Goal: Transaction & Acquisition: Purchase product/service

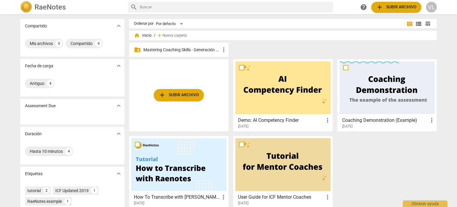
click at [200, 48] on p "Mastering Coaching Skills - Generación 32" at bounding box center [181, 50] width 77 height 6
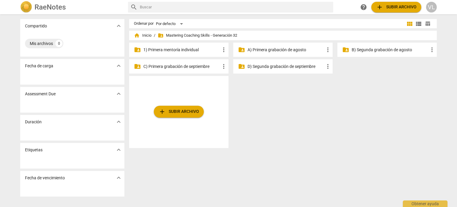
click at [200, 48] on p "1) Primera mentoría individual" at bounding box center [181, 50] width 77 height 6
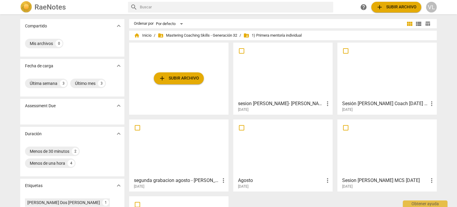
click at [281, 79] on div at bounding box center [282, 71] width 95 height 53
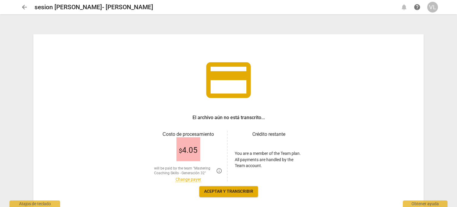
scroll to position [28, 0]
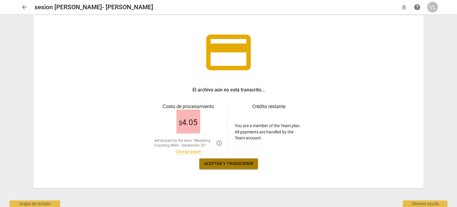
click at [250, 163] on span "Aceptar y transcribir" at bounding box center [228, 164] width 49 height 6
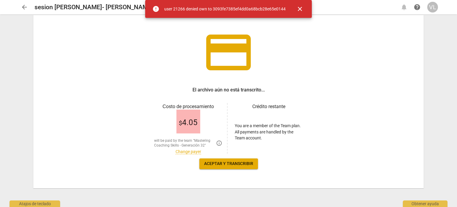
click at [303, 9] on span "close" at bounding box center [299, 8] width 7 height 7
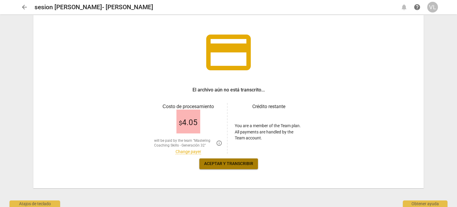
click at [211, 161] on span "Aceptar y transcribir" at bounding box center [228, 164] width 49 height 6
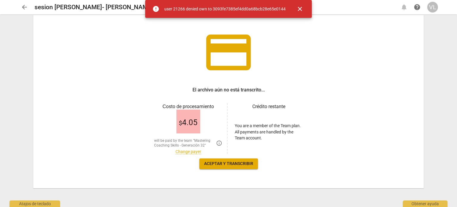
click at [191, 152] on link "Change payer" at bounding box center [188, 151] width 26 height 5
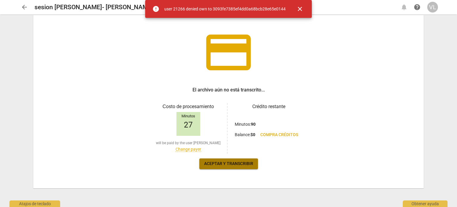
click at [245, 165] on span "Aceptar y transcribir" at bounding box center [228, 164] width 49 height 6
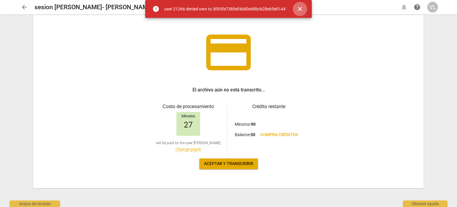
click at [299, 7] on span "close" at bounding box center [299, 8] width 7 height 7
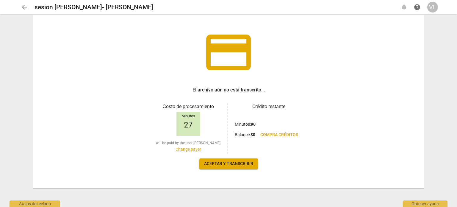
click at [235, 165] on span "Aceptar y transcribir" at bounding box center [228, 164] width 49 height 6
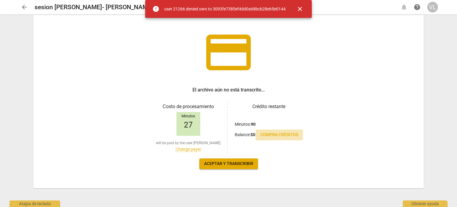
click at [264, 133] on span "Compra créditos" at bounding box center [279, 135] width 38 height 6
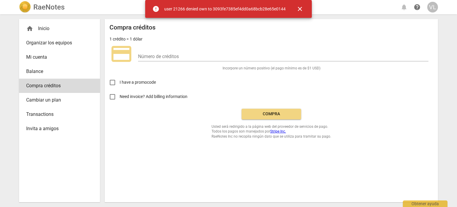
click at [268, 119] on button "Compra" at bounding box center [271, 114] width 59 height 11
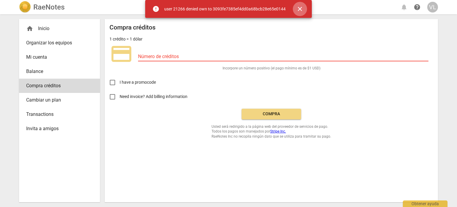
click at [301, 9] on span "close" at bounding box center [299, 8] width 7 height 7
